Goal: Task Accomplishment & Management: Use online tool/utility

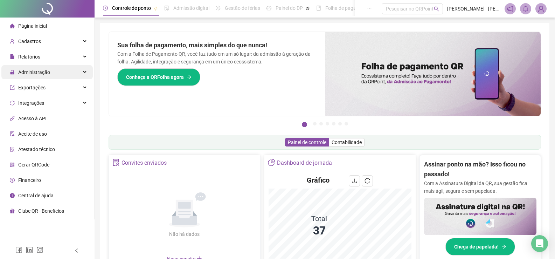
click at [31, 71] on span "Administração" at bounding box center [34, 72] width 32 height 6
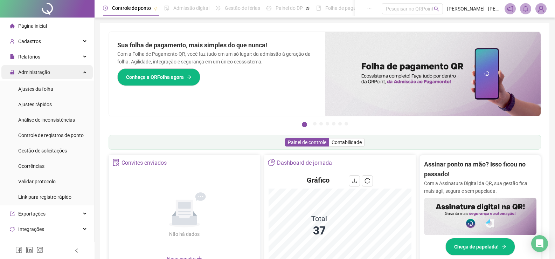
click at [40, 75] on span "Administração" at bounding box center [34, 72] width 32 height 6
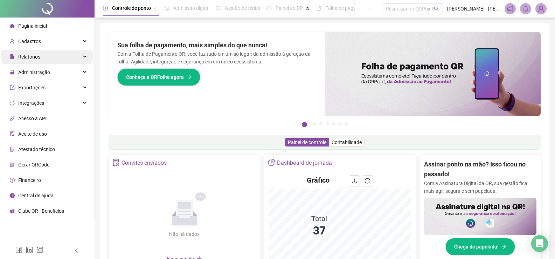
click at [40, 57] on div "Relatórios" at bounding box center [46, 57] width 91 height 14
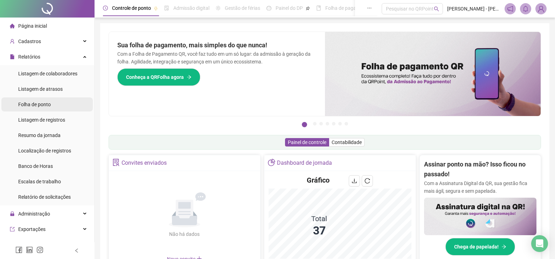
click at [44, 108] on div "Folha de ponto" at bounding box center [34, 104] width 33 height 14
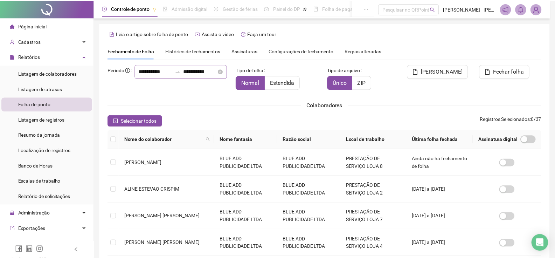
scroll to position [10, 0]
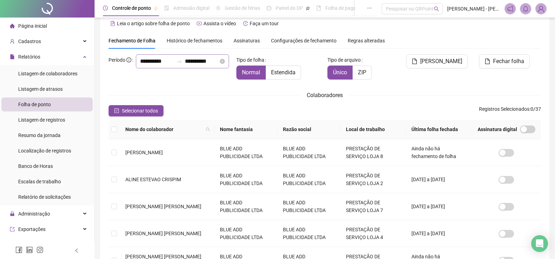
click at [136, 68] on div "**********" at bounding box center [182, 61] width 93 height 14
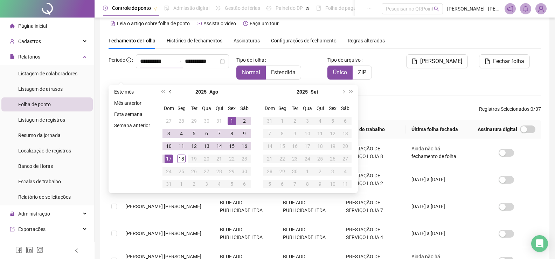
click at [169, 93] on button "prev-year" at bounding box center [171, 92] width 8 height 14
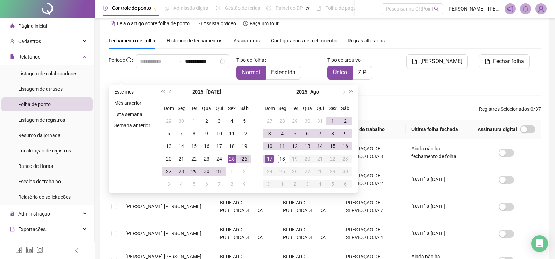
type input "**********"
click at [241, 160] on div "26" at bounding box center [244, 158] width 8 height 8
click at [269, 160] on div "17" at bounding box center [269, 158] width 8 height 8
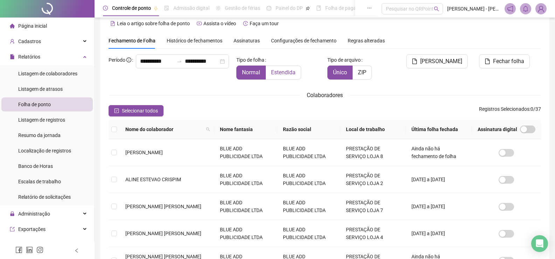
click at [287, 70] on span "Estendida" at bounding box center [283, 72] width 24 height 7
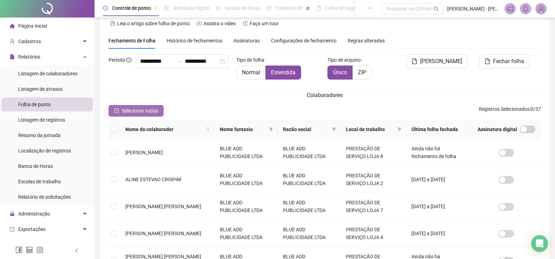
click at [138, 113] on span "Selecionar todos" at bounding box center [140, 111] width 36 height 8
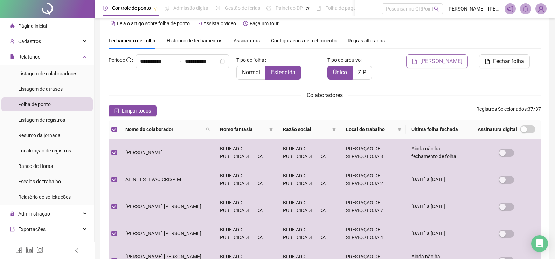
click at [446, 57] on button "[PERSON_NAME]" at bounding box center [437, 61] width 62 height 14
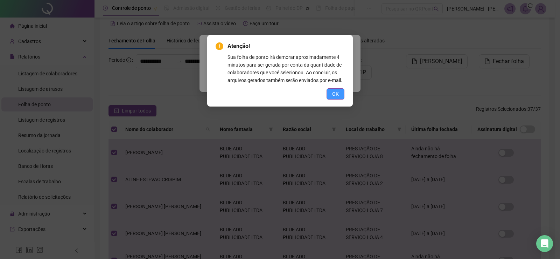
click at [339, 97] on button "OK" at bounding box center [336, 93] width 18 height 11
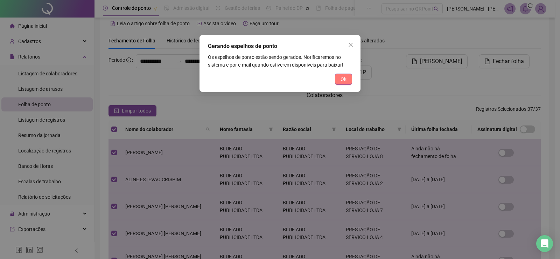
click at [344, 79] on span "Ok" at bounding box center [344, 79] width 6 height 8
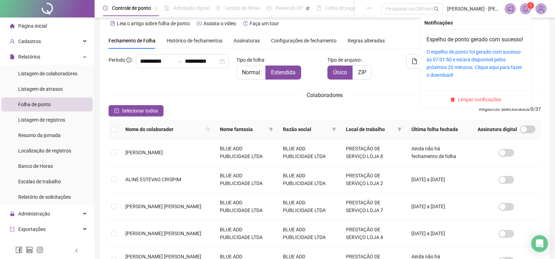
click at [527, 9] on icon "bell" at bounding box center [525, 9] width 5 height 6
click at [454, 66] on link "O espelho de ponto foi gerado com sucesso às 07:01:50 e estará disponível pelos…" at bounding box center [474, 63] width 96 height 29
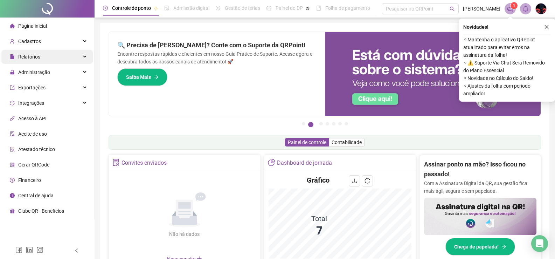
click at [37, 55] on span "Relatórios" at bounding box center [29, 57] width 22 height 6
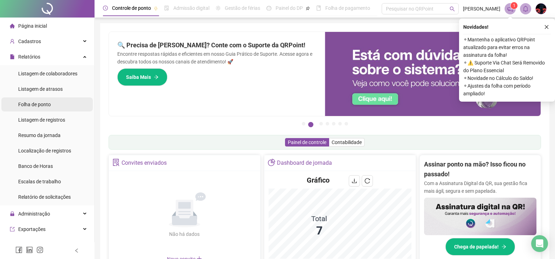
click at [44, 101] on span "Folha de ponto" at bounding box center [34, 104] width 33 height 6
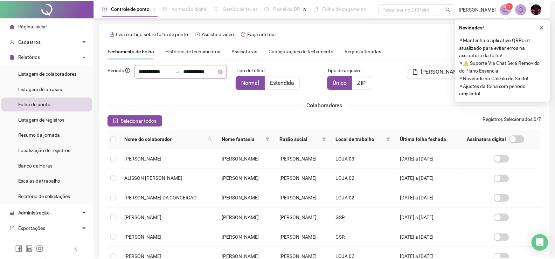
scroll to position [10, 0]
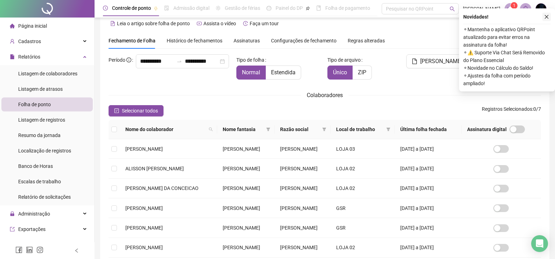
click at [545, 15] on icon "close" at bounding box center [546, 16] width 5 height 5
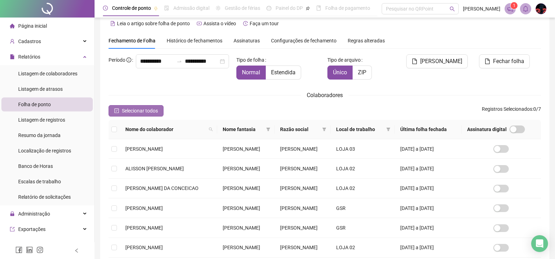
click at [128, 110] on span "Selecionar todos" at bounding box center [140, 111] width 36 height 8
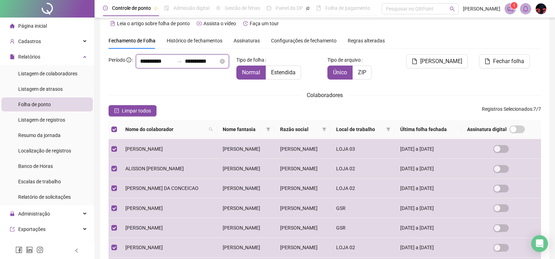
click at [140, 65] on input "**********" at bounding box center [157, 61] width 34 height 8
type input "**********"
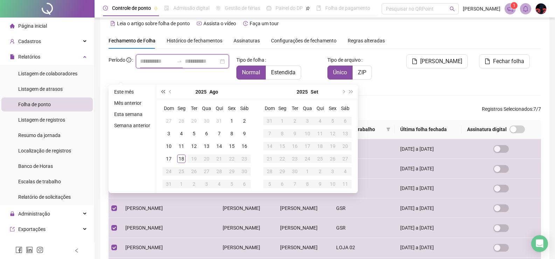
type input "**********"
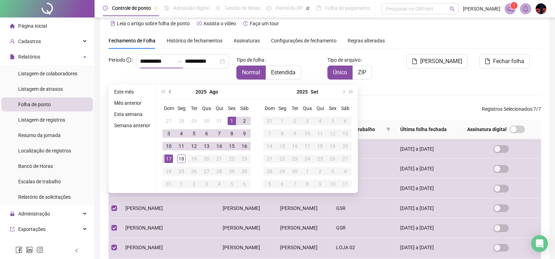
click at [170, 92] on span "prev-year" at bounding box center [170, 91] width 3 height 3
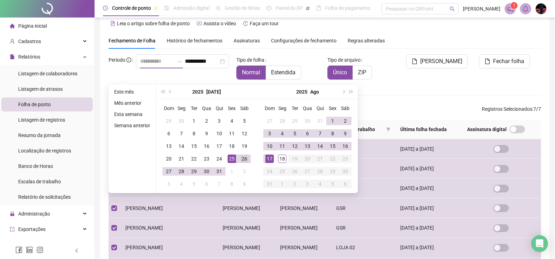
type input "**********"
click at [244, 159] on div "26" at bounding box center [244, 158] width 8 height 8
click at [268, 158] on div "17" at bounding box center [269, 158] width 8 height 8
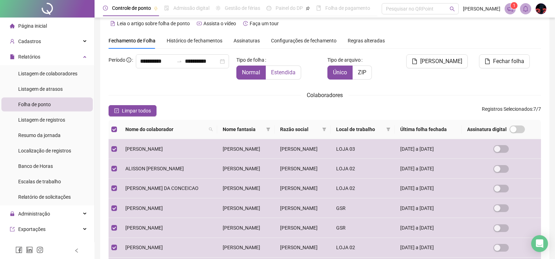
click at [281, 66] on label "Estendida" at bounding box center [283, 72] width 35 height 14
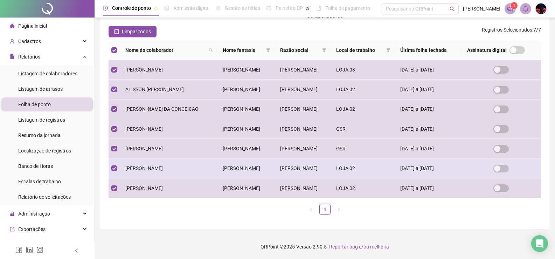
scroll to position [0, 0]
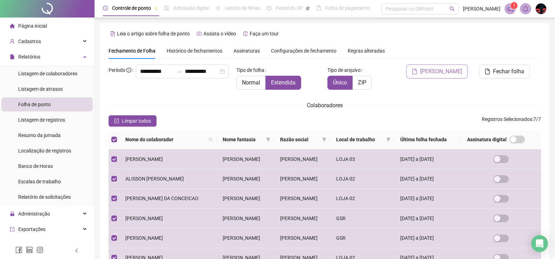
click at [461, 72] on span "[PERSON_NAME]" at bounding box center [441, 71] width 42 height 8
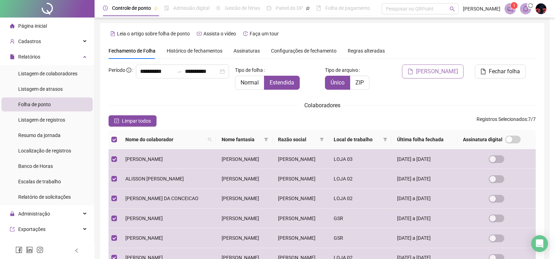
scroll to position [10, 0]
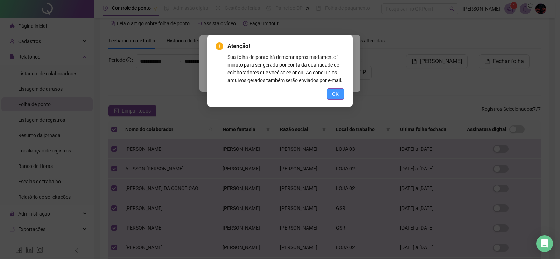
click at [335, 92] on span "OK" at bounding box center [335, 94] width 7 height 8
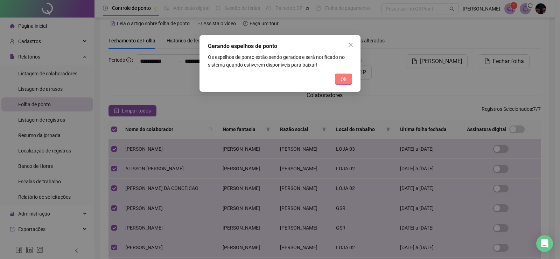
click at [348, 77] on button "Ok" at bounding box center [343, 78] width 17 height 11
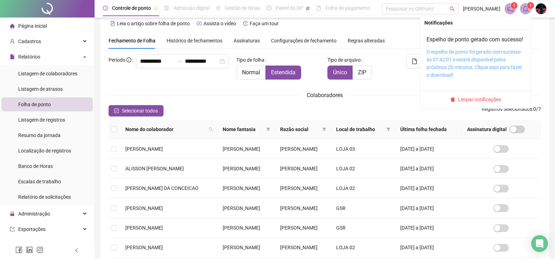
click at [488, 63] on link "O espelho de ponto foi gerado com sucesso às 07:42:01 e estará disponível pelos…" at bounding box center [474, 63] width 96 height 29
